Goal: Book appointment/travel/reservation

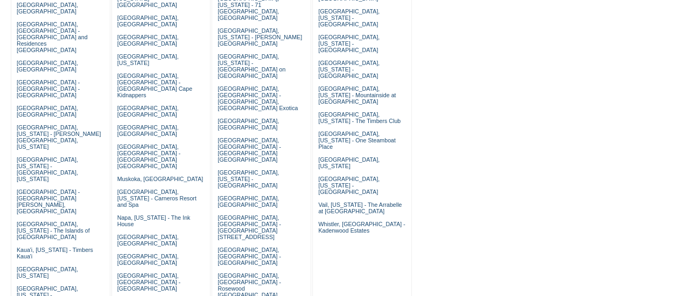
scroll to position [204, 0]
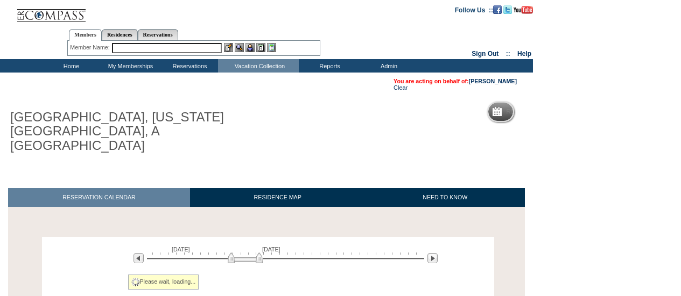
scroll to position [83, 0]
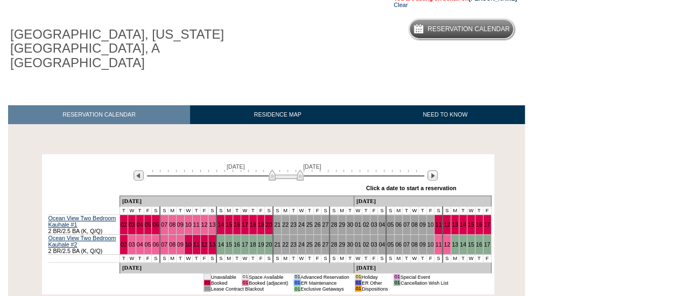
drag, startPoint x: 239, startPoint y: 164, endPoint x: 280, endPoint y: 165, distance: 40.9
click at [280, 170] on img at bounding box center [285, 175] width 35 height 11
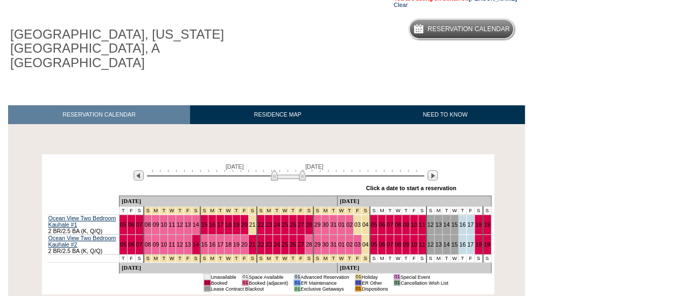
click at [282, 170] on img at bounding box center [288, 175] width 35 height 11
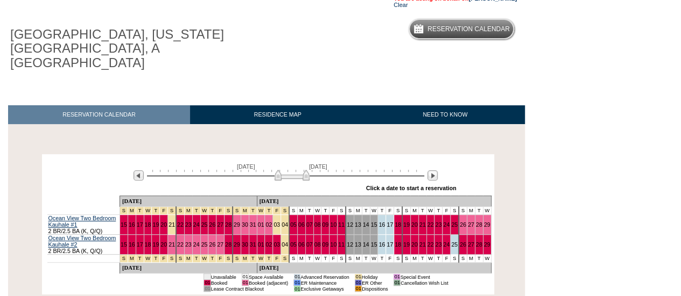
click at [286, 170] on img at bounding box center [291, 175] width 35 height 11
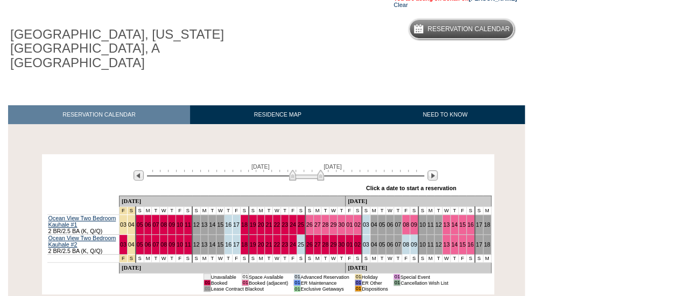
drag, startPoint x: 286, startPoint y: 166, endPoint x: 301, endPoint y: 167, distance: 14.6
click at [301, 170] on img at bounding box center [306, 175] width 35 height 11
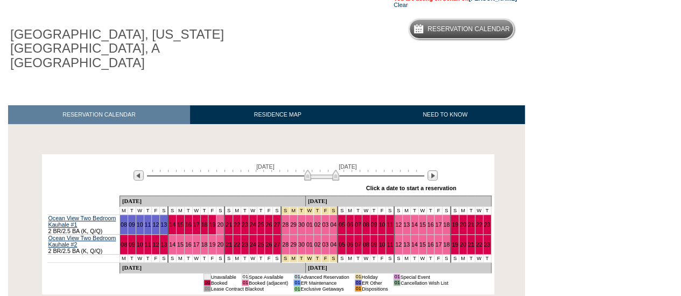
drag, startPoint x: 301, startPoint y: 167, endPoint x: 322, endPoint y: 164, distance: 21.3
click at [322, 170] on img at bounding box center [321, 175] width 35 height 11
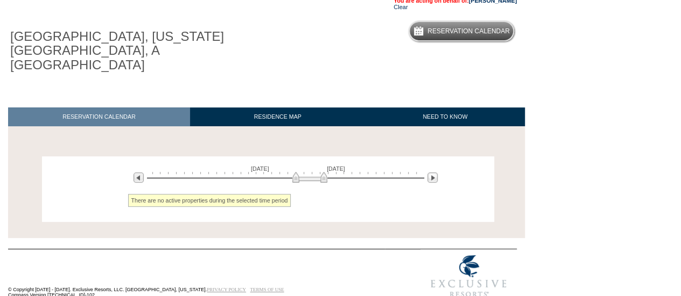
drag, startPoint x: 322, startPoint y: 164, endPoint x: 300, endPoint y: 164, distance: 21.5
click at [300, 172] on img at bounding box center [309, 177] width 35 height 11
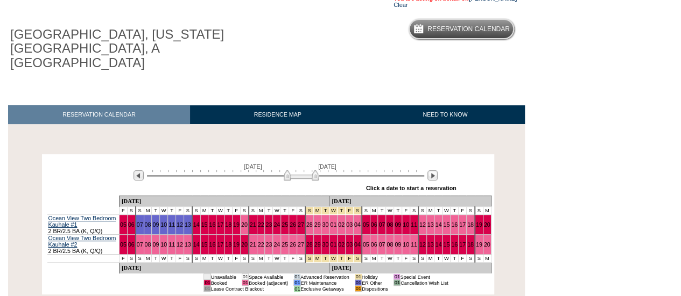
drag, startPoint x: 300, startPoint y: 164, endPoint x: 278, endPoint y: 165, distance: 22.6
click at [284, 170] on img at bounding box center [301, 175] width 35 height 11
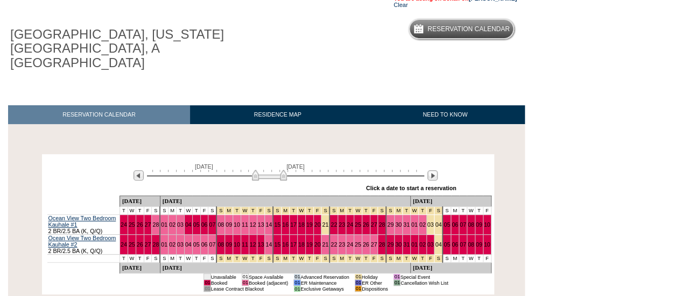
drag, startPoint x: 278, startPoint y: 165, endPoint x: 263, endPoint y: 161, distance: 15.0
click at [263, 170] on img at bounding box center [269, 175] width 35 height 11
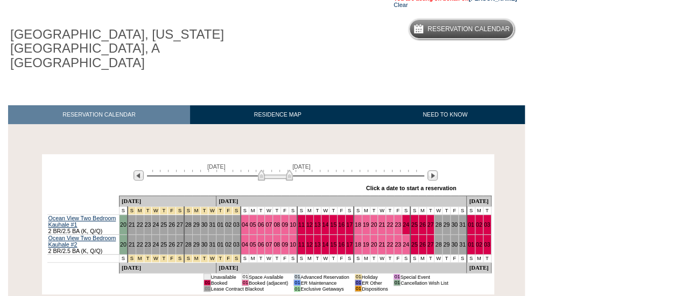
drag, startPoint x: 263, startPoint y: 161, endPoint x: 270, endPoint y: 161, distance: 7.0
click at [270, 170] on img at bounding box center [275, 175] width 35 height 11
